Goal: Register for event/course

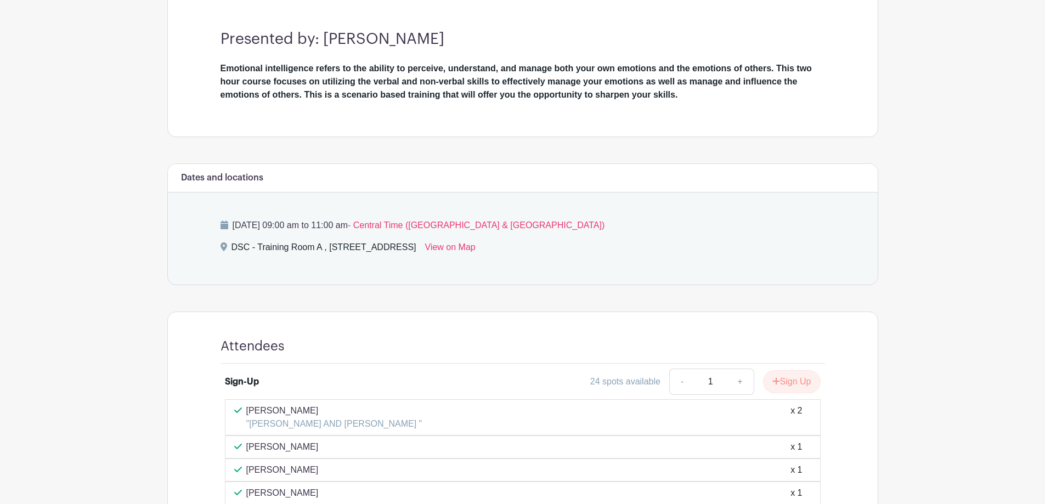
scroll to position [214, 0]
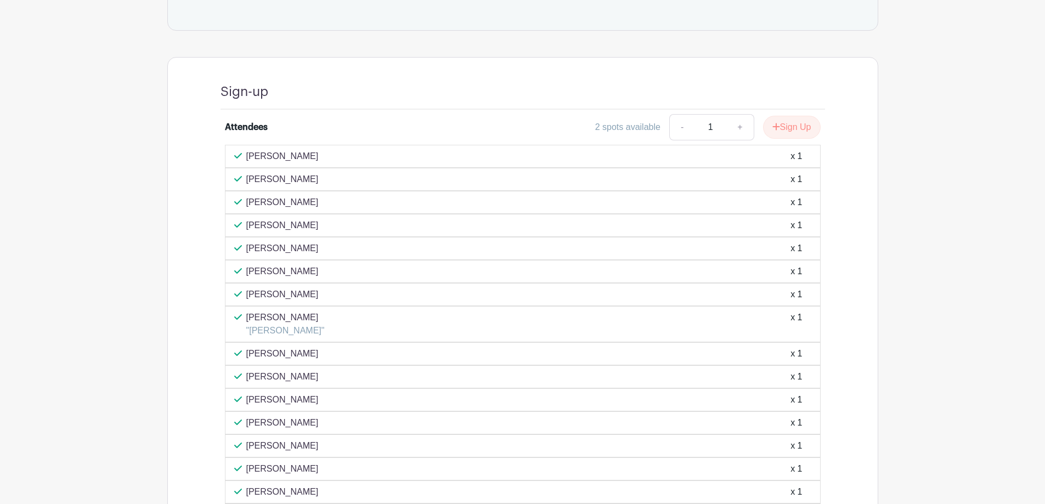
scroll to position [442, 0]
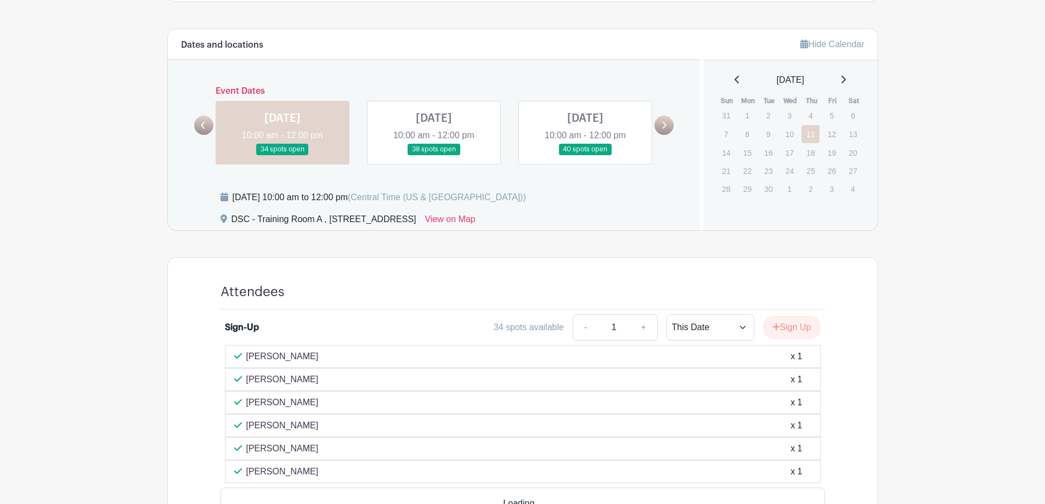
scroll to position [439, 0]
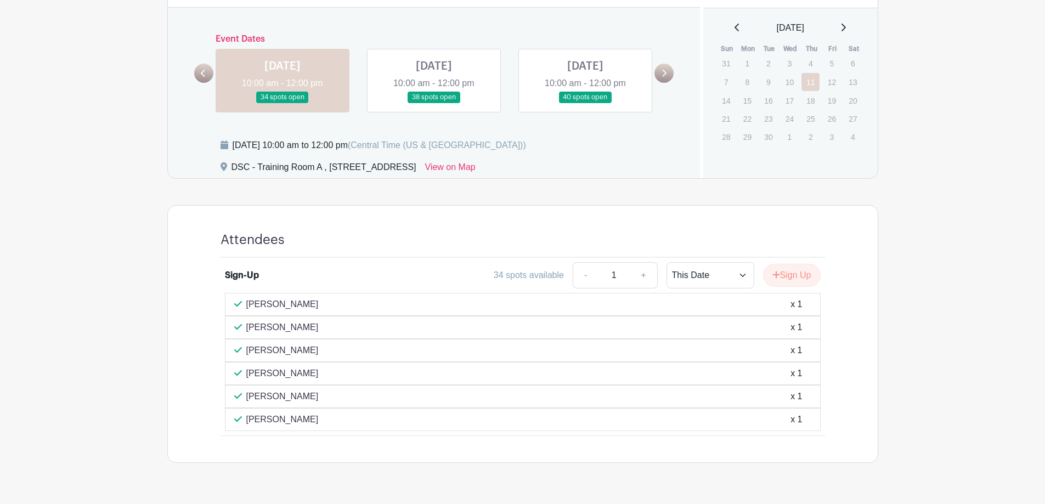
click at [434, 103] on link at bounding box center [434, 103] width 0 height 0
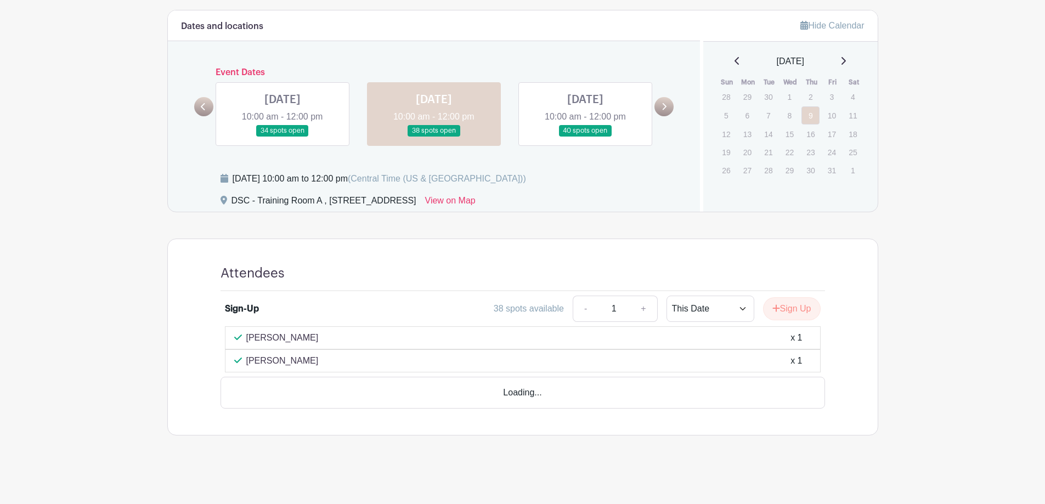
scroll to position [374, 0]
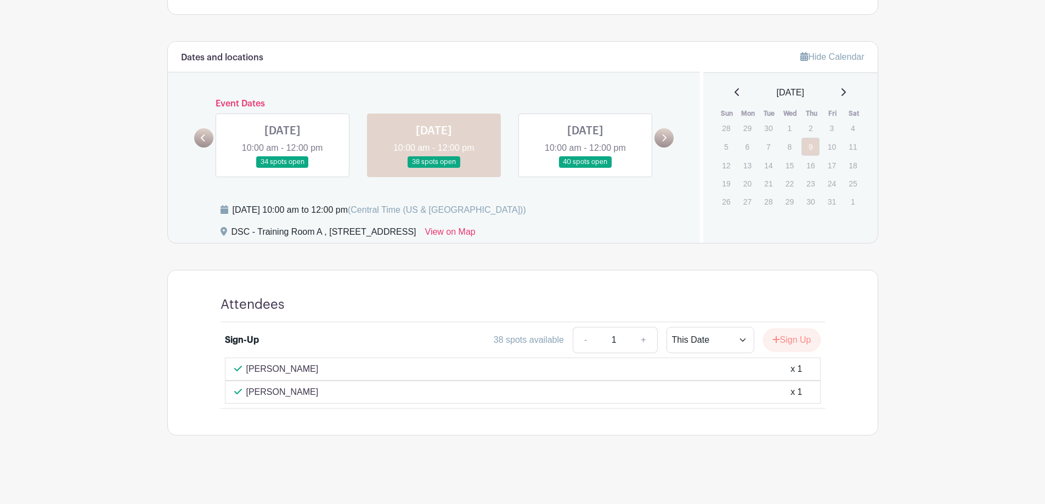
click at [585, 168] on link at bounding box center [585, 168] width 0 height 0
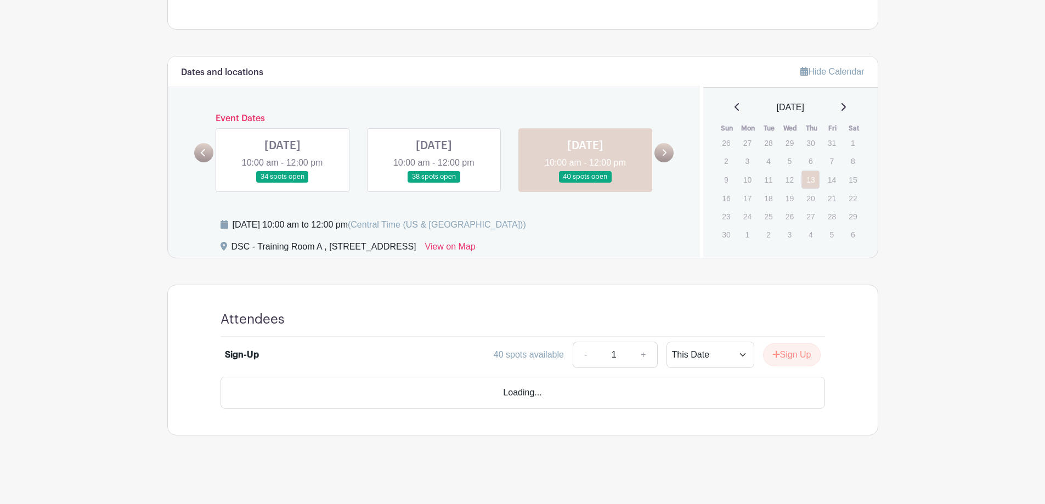
scroll to position [328, 0]
